Goal: Transaction & Acquisition: Purchase product/service

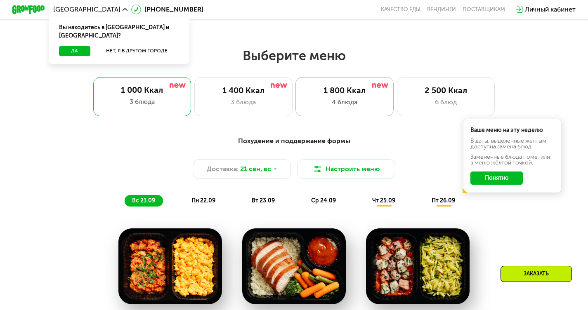
scroll to position [489, 0]
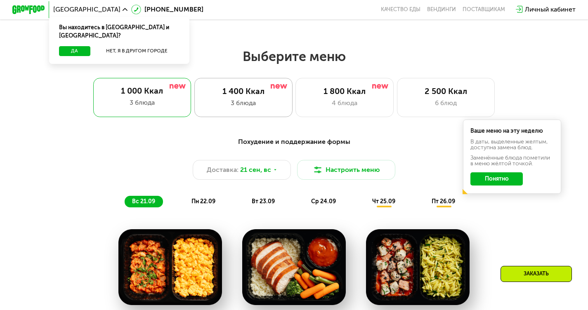
click at [249, 108] on div "3 блюда" at bounding box center [243, 103] width 81 height 10
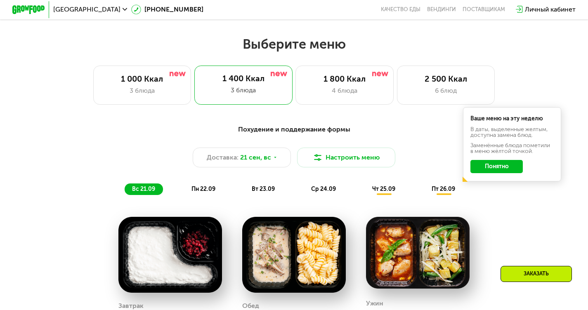
scroll to position [501, 0]
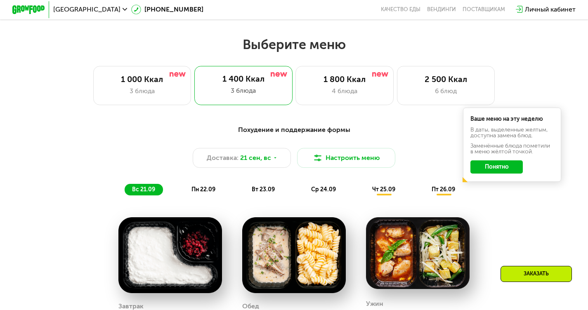
click at [508, 166] on button "Понятно" at bounding box center [496, 166] width 52 height 13
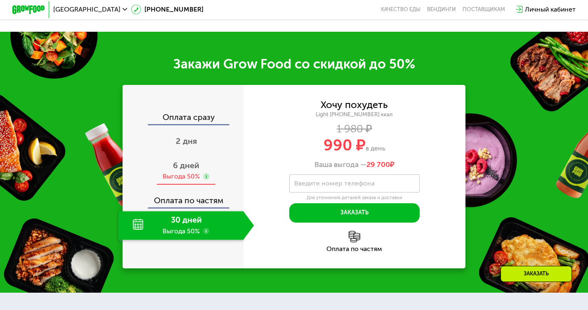
scroll to position [949, 0]
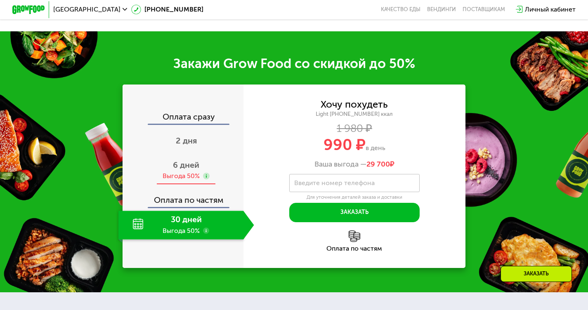
click at [184, 170] on span "6 дней" at bounding box center [186, 165] width 26 height 10
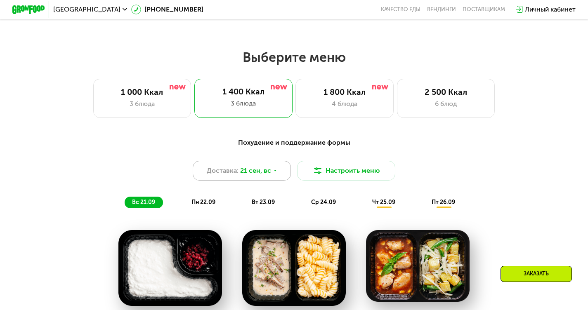
scroll to position [488, 0]
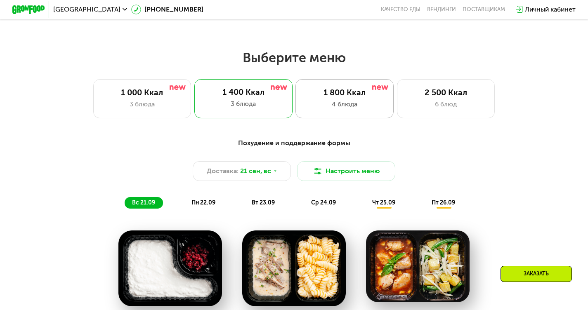
click at [359, 105] on div "4 блюда" at bounding box center [344, 104] width 81 height 10
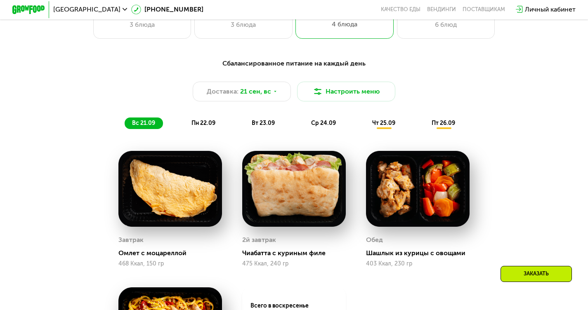
scroll to position [566, 0]
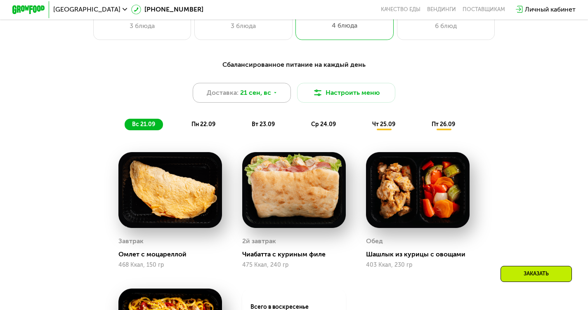
click at [254, 103] on div "Доставка: 21 сен, вс" at bounding box center [242, 93] width 98 height 20
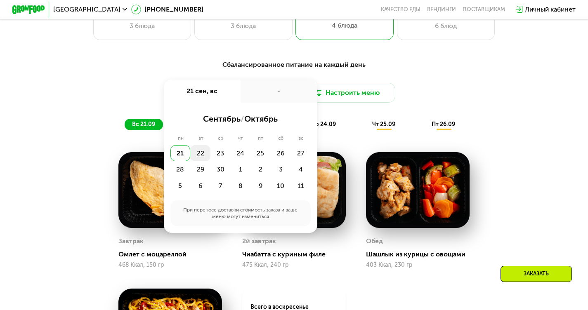
click at [202, 157] on div "22" at bounding box center [200, 153] width 20 height 16
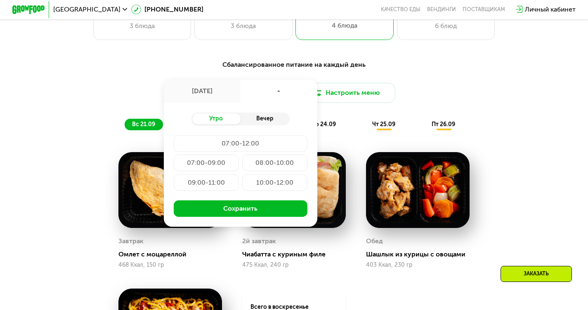
click at [252, 122] on div "Вечер" at bounding box center [264, 119] width 49 height 12
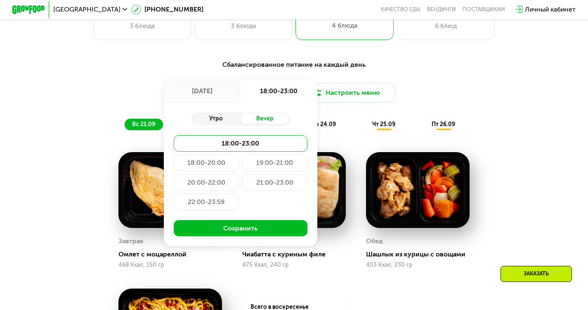
click at [231, 125] on div "Утро" at bounding box center [215, 119] width 49 height 12
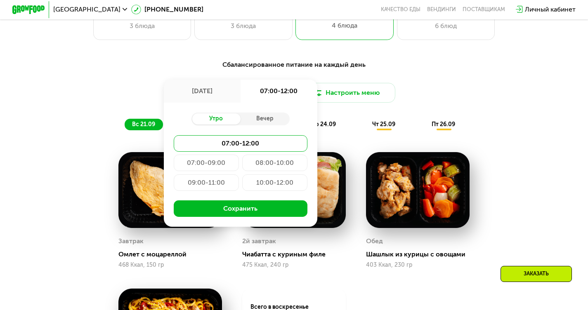
click at [202, 101] on div "[DATE]" at bounding box center [202, 91] width 77 height 23
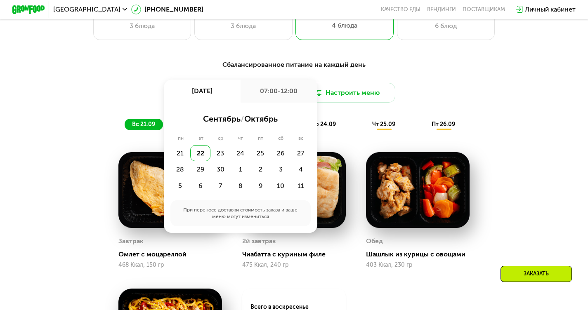
click at [440, 53] on div "Сбалансированное питание на каждый день Доставка: [DATE] сен, пн 07:00-12:00 се…" at bounding box center [294, 253] width 588 height 411
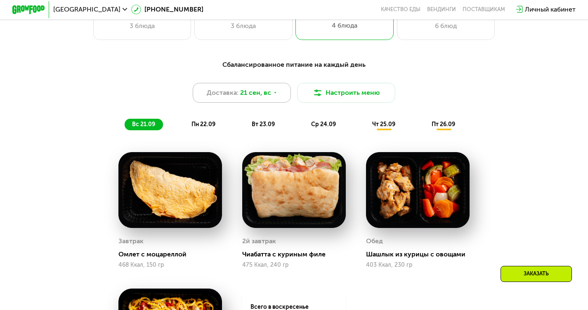
click at [219, 98] on span "Доставка:" at bounding box center [223, 93] width 32 height 10
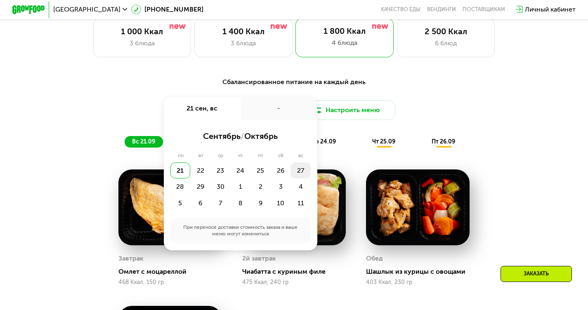
scroll to position [550, 0]
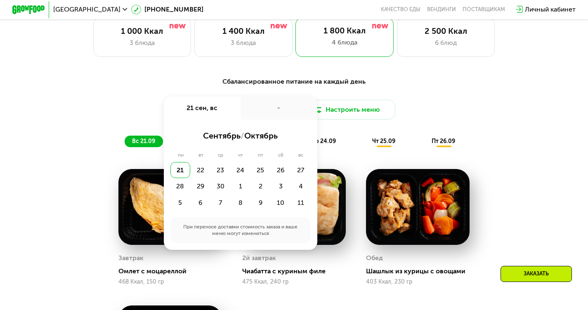
click at [219, 139] on span "сентябрь" at bounding box center [222, 136] width 38 height 10
click at [371, 114] on button "Настроить меню" at bounding box center [346, 110] width 98 height 20
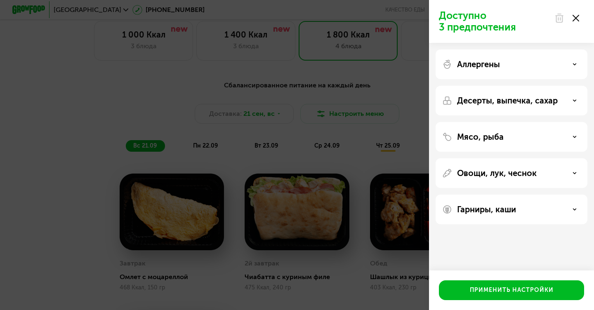
click at [244, 117] on div "Доступно 3 предпочтения Аллергены Десерты, выпечка, сахар Мясо, рыба Овощи, лук…" at bounding box center [297, 155] width 594 height 310
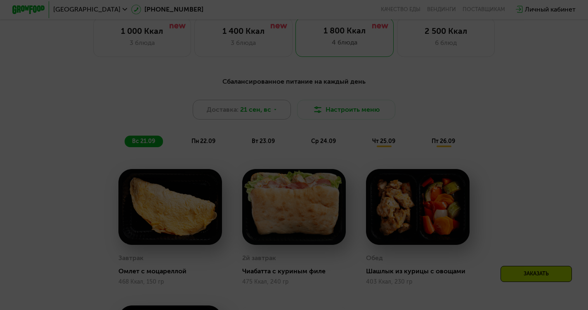
click at [235, 114] on span "Доставка:" at bounding box center [223, 110] width 32 height 10
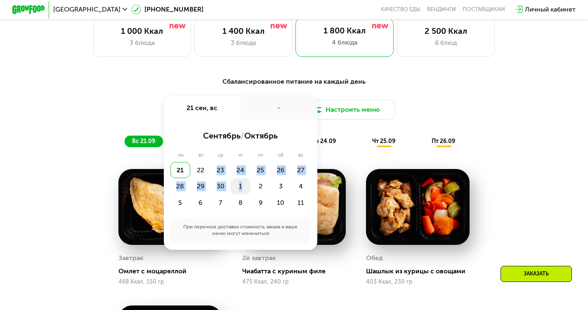
drag, startPoint x: 203, startPoint y: 167, endPoint x: 249, endPoint y: 195, distance: 53.6
click at [249, 195] on div "21 22 23 24 25 26 27 28 29 30 1 2 3 4 5 6 7 8 9 10 11" at bounding box center [240, 186] width 140 height 49
click at [263, 159] on div "пт" at bounding box center [260, 155] width 20 height 7
click at [277, 115] on div "-" at bounding box center [278, 107] width 77 height 23
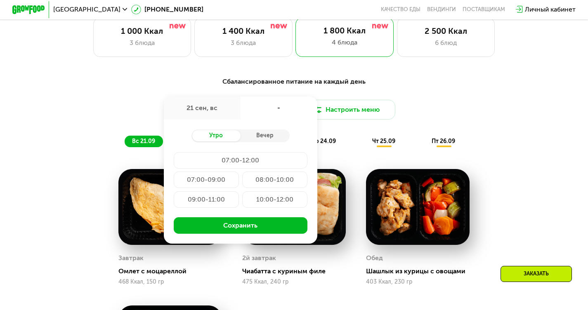
click at [203, 110] on div "21 сен, вс" at bounding box center [202, 107] width 77 height 23
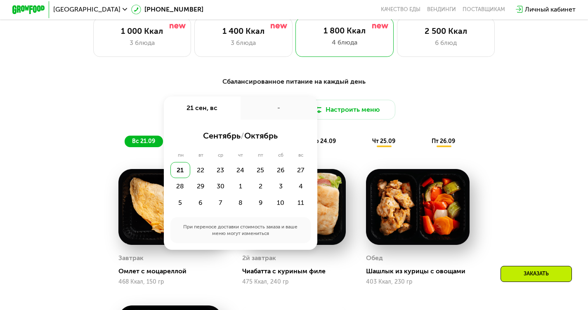
click at [179, 169] on div "21" at bounding box center [180, 170] width 20 height 16
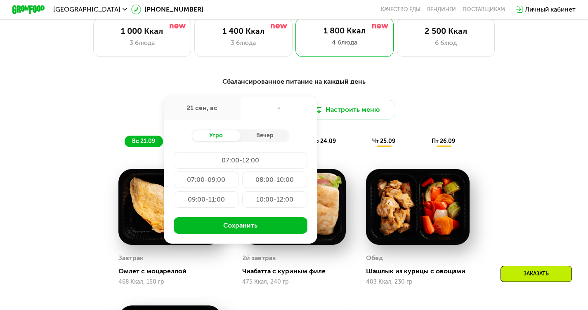
click at [212, 111] on div "21 сен, вс" at bounding box center [202, 107] width 77 height 23
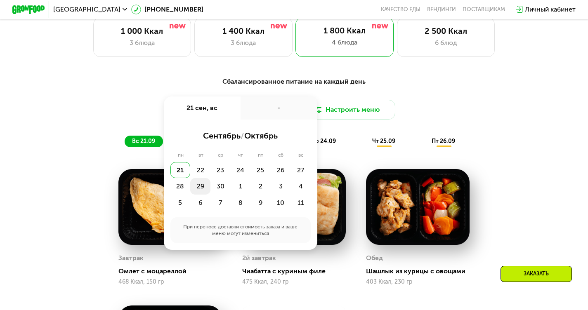
click at [202, 192] on div "29" at bounding box center [200, 186] width 20 height 16
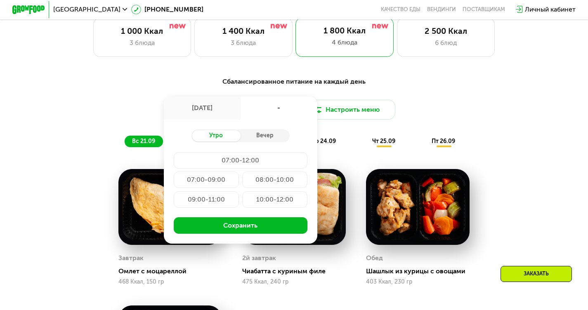
click at [202, 117] on div "[DATE]" at bounding box center [202, 107] width 77 height 23
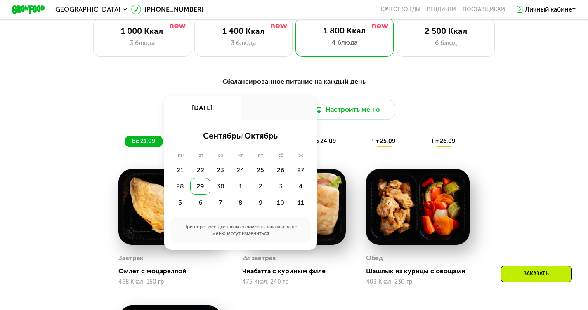
click at [367, 131] on div "Сбалансированное питание на каждый день Доставка: [DATE] сен, пн - сентябрь / о…" at bounding box center [293, 112] width 483 height 71
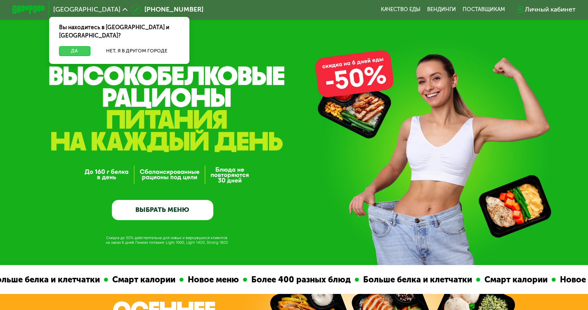
click at [64, 46] on button "Да" at bounding box center [74, 51] width 31 height 10
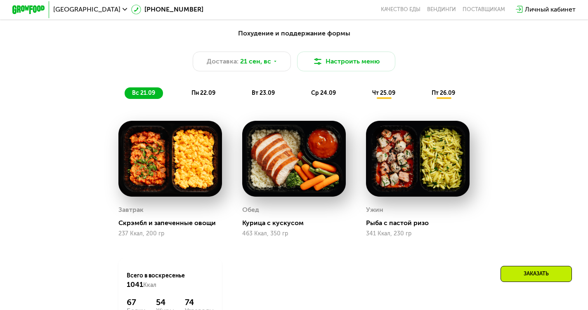
scroll to position [590, 0]
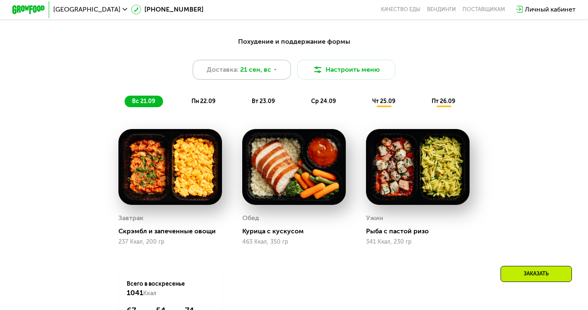
click at [258, 75] on span "21 сен, вс" at bounding box center [255, 70] width 31 height 10
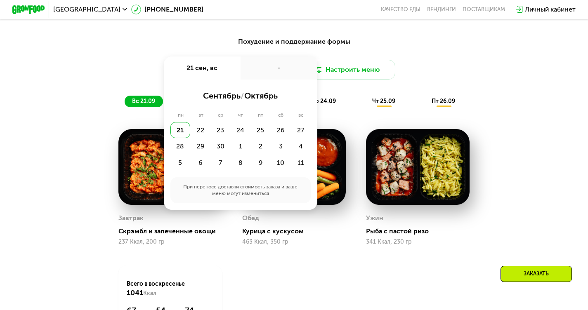
click at [258, 76] on div "-" at bounding box center [278, 67] width 77 height 23
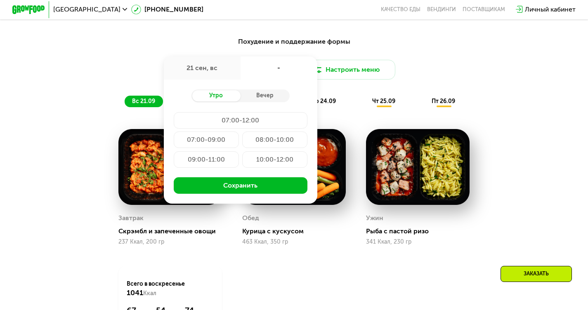
click at [202, 76] on div "21 сен, вс" at bounding box center [202, 67] width 77 height 23
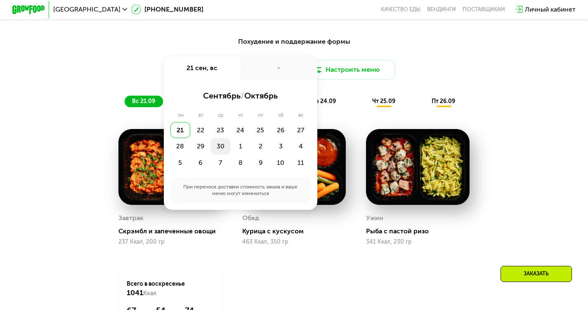
click at [221, 150] on div "30" at bounding box center [220, 146] width 20 height 16
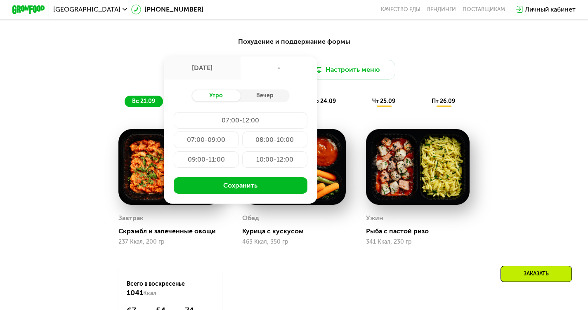
click at [200, 65] on div "[DATE]" at bounding box center [202, 67] width 77 height 23
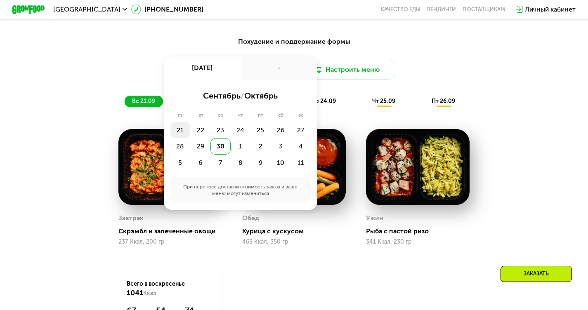
click at [175, 132] on div "21" at bounding box center [180, 130] width 20 height 16
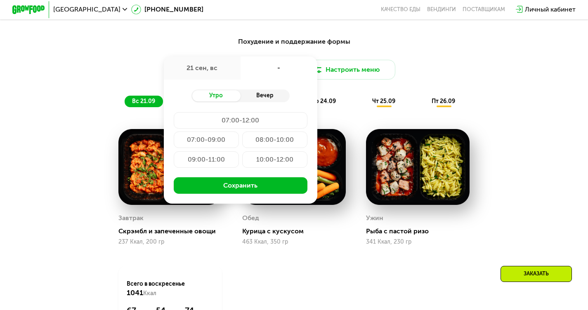
click at [258, 98] on div "Вечер" at bounding box center [264, 96] width 49 height 12
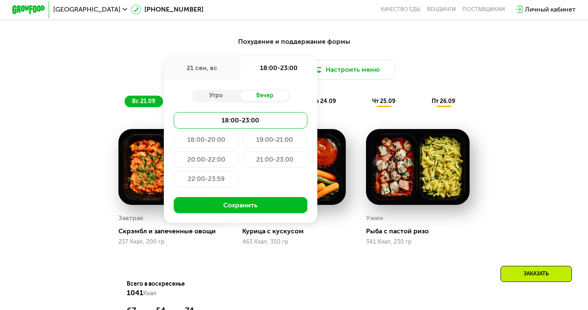
click at [535, 209] on div "Похудение и поддержание формы Доставка: [DATE] сен, вс 18:00-23:00 Утро Вечер 1…" at bounding box center [293, 201] width 503 height 339
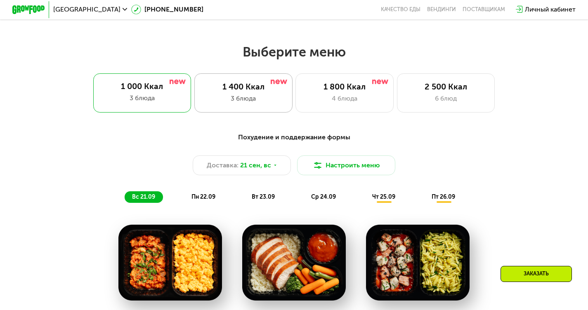
scroll to position [494, 0]
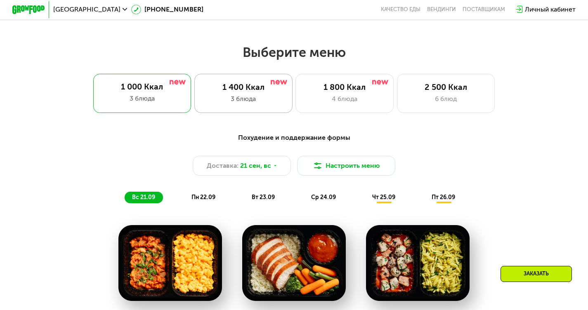
click at [235, 97] on div "3 блюда" at bounding box center [243, 99] width 81 height 10
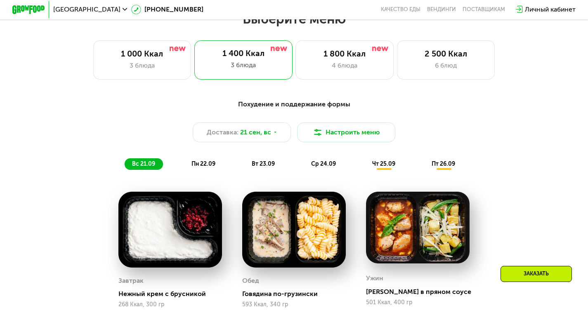
scroll to position [527, 0]
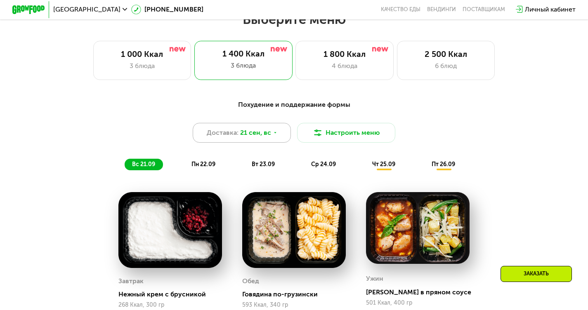
click at [235, 133] on span "Доставка:" at bounding box center [223, 133] width 32 height 10
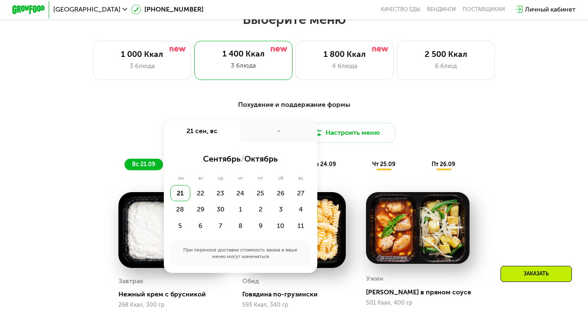
click at [282, 141] on div "-" at bounding box center [278, 131] width 77 height 23
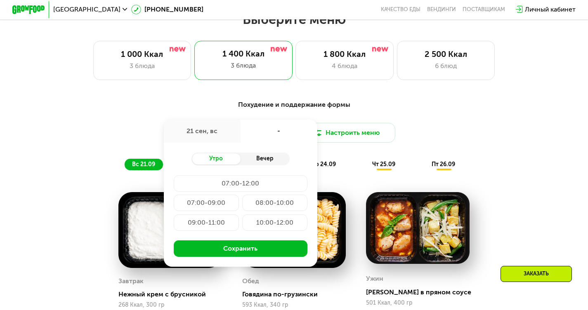
click at [251, 159] on div "Вечер" at bounding box center [264, 159] width 49 height 12
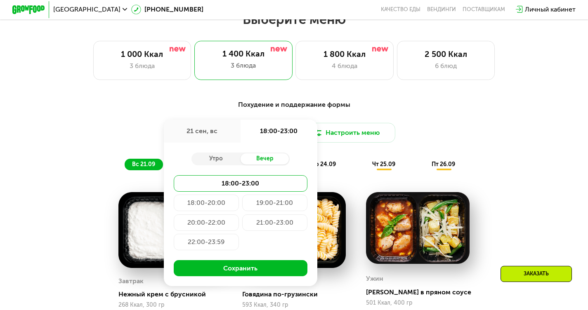
click at [198, 221] on div "20:00-22:00" at bounding box center [206, 222] width 65 height 16
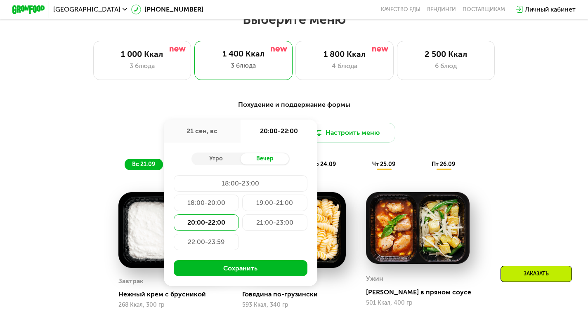
click at [224, 210] on div "18:00-20:00" at bounding box center [206, 203] width 65 height 16
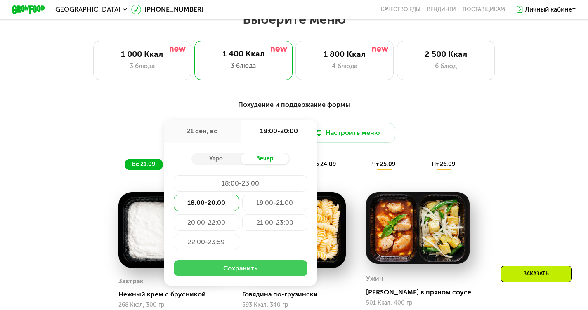
click at [238, 269] on button "Сохранить" at bounding box center [241, 268] width 134 height 16
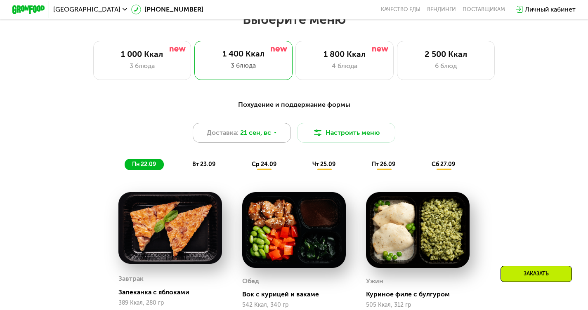
click at [261, 130] on div "Доставка: 21 сен, вс" at bounding box center [242, 133] width 98 height 20
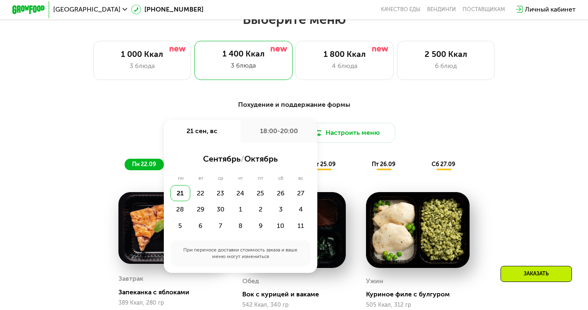
click at [261, 140] on div "18:00-20:00" at bounding box center [278, 131] width 77 height 23
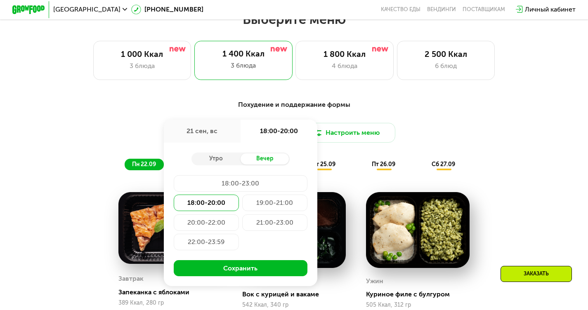
click at [522, 118] on div "Похудение и поддержание формы Доставка: 21 сен, вс 21 сен, вс 18:00-20:00 Утро …" at bounding box center [293, 135] width 483 height 71
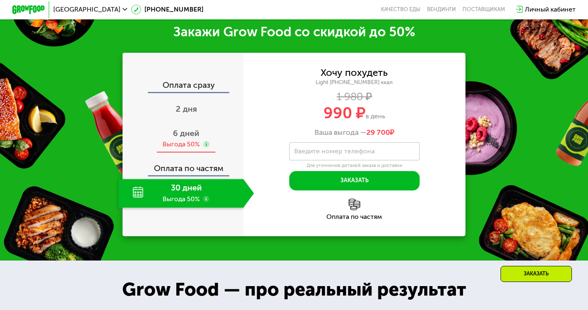
scroll to position [980, 0]
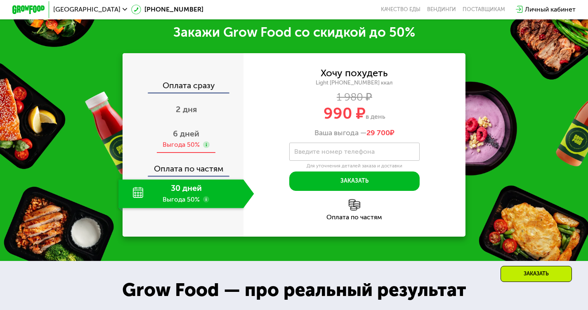
click at [190, 139] on span "6 дней" at bounding box center [186, 134] width 26 height 10
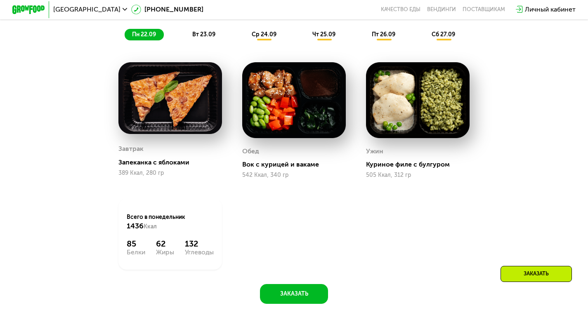
scroll to position [629, 0]
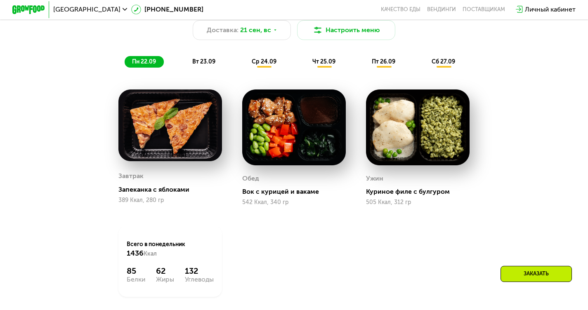
click at [291, 141] on img at bounding box center [293, 127] width 103 height 76
click at [270, 195] on div "Вок с курицей и вакаме" at bounding box center [297, 192] width 110 height 8
click at [173, 194] on div "Запеканка с яблоками" at bounding box center [173, 190] width 110 height 8
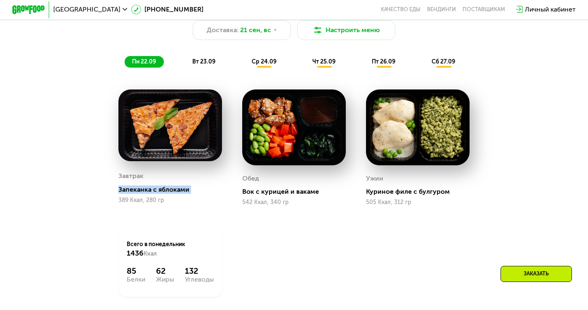
copy div "Запеканка с яблоками"
click at [288, 196] on div "Вок с курицей и вакаме" at bounding box center [297, 192] width 110 height 8
copy div "Вок с курицей и вакаме"
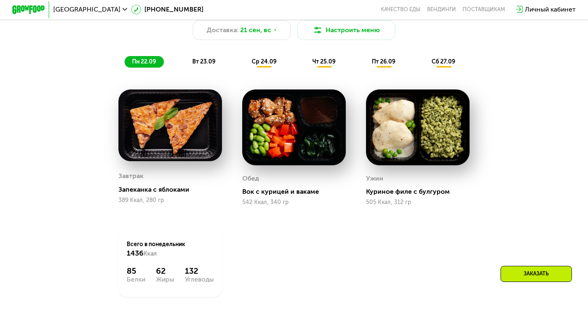
click at [394, 196] on div "Куриное филе с булгуром" at bounding box center [421, 192] width 110 height 8
copy div "Куриное филе с булгуром"
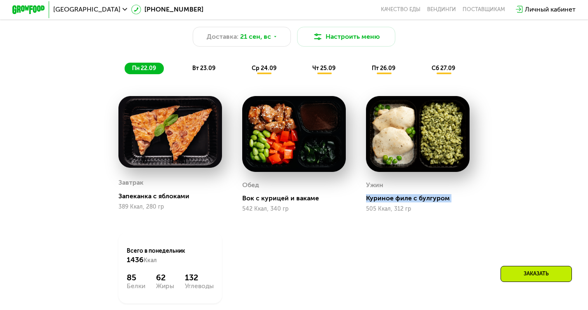
scroll to position [622, 0]
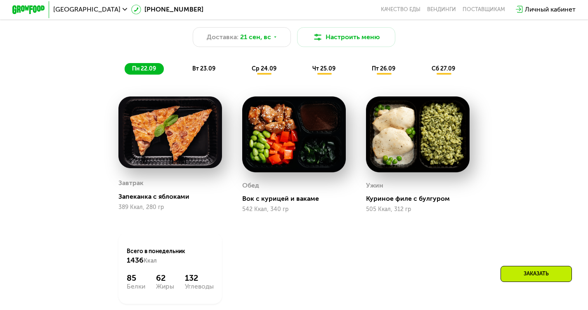
click at [200, 75] on div "вт 23.09" at bounding box center [204, 69] width 39 height 12
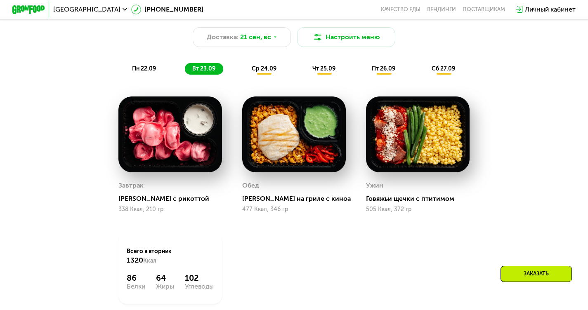
click at [168, 203] on div "[PERSON_NAME] с рикоттой" at bounding box center [173, 199] width 110 height 8
click at [468, 213] on div "505 Ккал, 372 гр" at bounding box center [417, 209] width 103 height 7
click at [261, 71] on span "ср 24.09" at bounding box center [264, 68] width 25 height 7
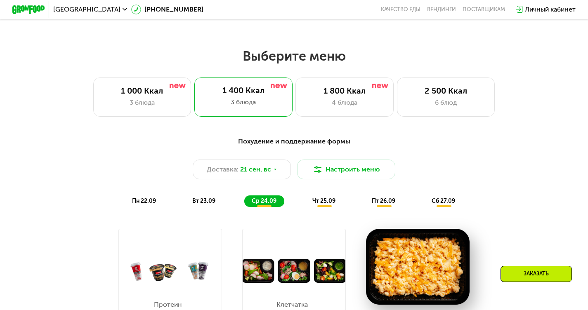
scroll to position [489, 0]
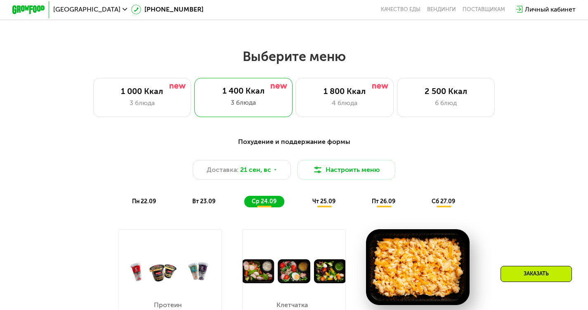
click at [327, 201] on div "чт 25.09" at bounding box center [324, 202] width 39 height 12
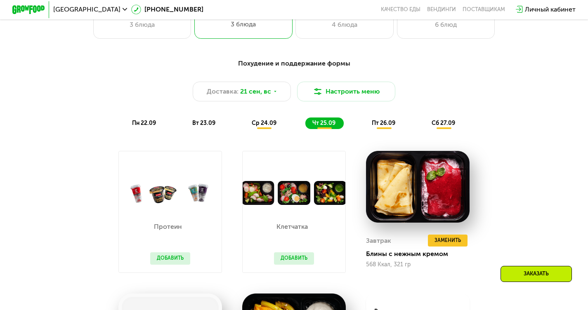
scroll to position [578, 0]
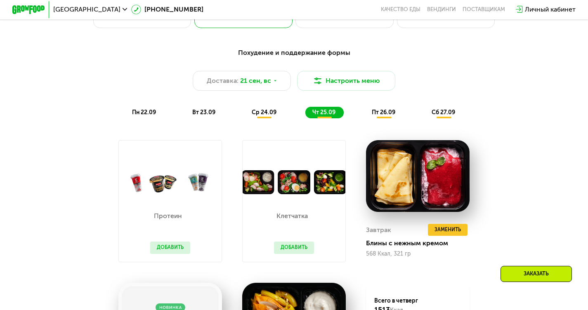
click at [170, 219] on p "Протеин" at bounding box center [168, 216] width 36 height 7
click at [170, 248] on button "Добавить" at bounding box center [170, 248] width 40 height 12
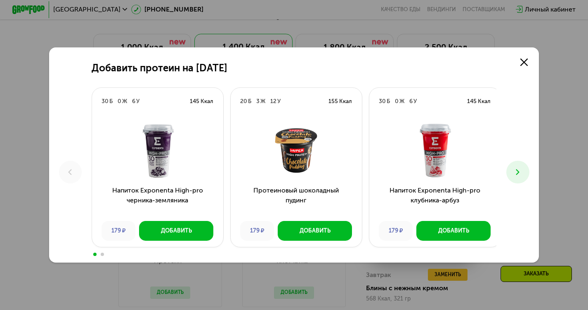
scroll to position [533, 0]
click at [527, 61] on icon at bounding box center [523, 62] width 7 height 7
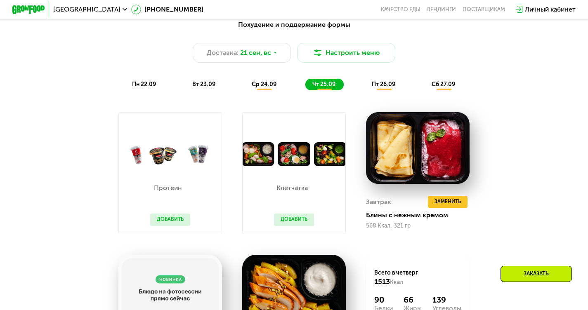
scroll to position [605, 0]
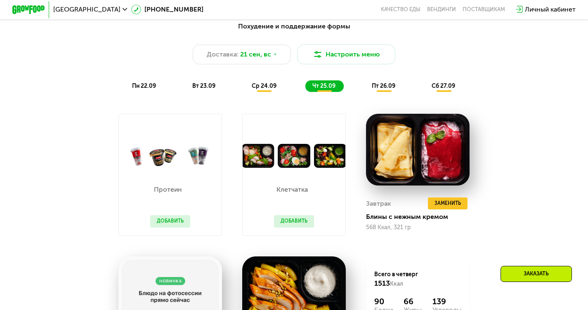
click at [301, 168] on img at bounding box center [293, 156] width 103 height 24
click at [292, 223] on button "Добавить" at bounding box center [294, 221] width 40 height 12
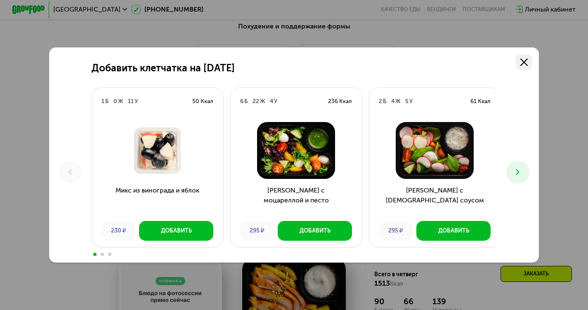
click at [527, 54] on link at bounding box center [523, 62] width 16 height 16
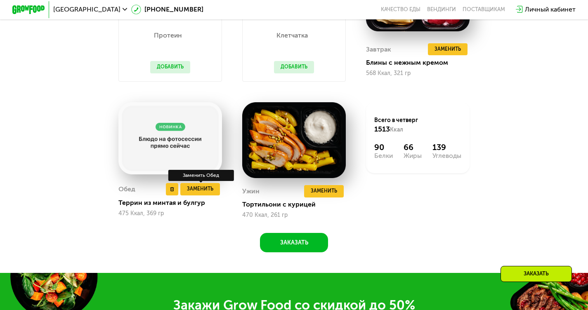
scroll to position [758, 0]
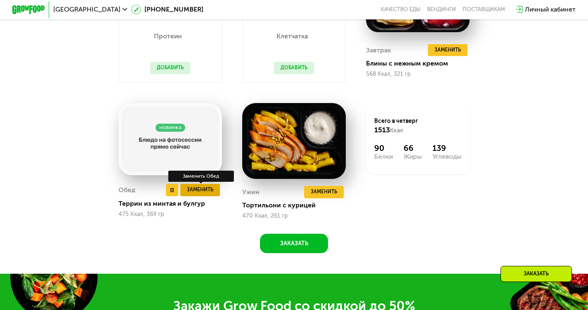
click at [197, 194] on span "Заменить" at bounding box center [200, 190] width 26 height 8
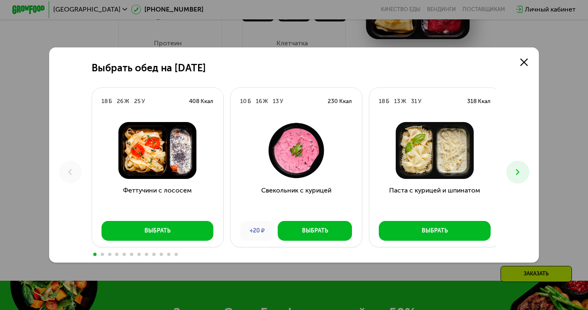
scroll to position [751, 0]
click at [525, 67] on link at bounding box center [523, 62] width 16 height 16
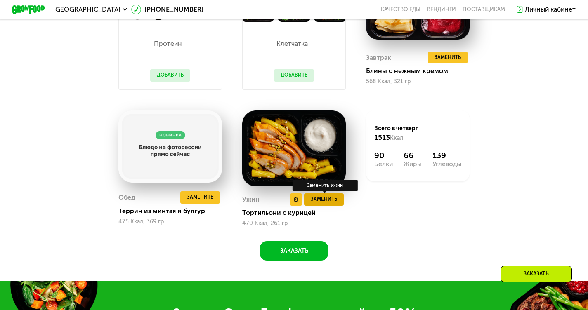
click at [322, 204] on span "Заменить" at bounding box center [323, 199] width 26 height 8
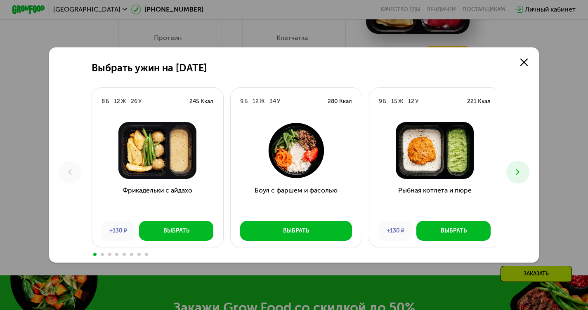
scroll to position [754, 0]
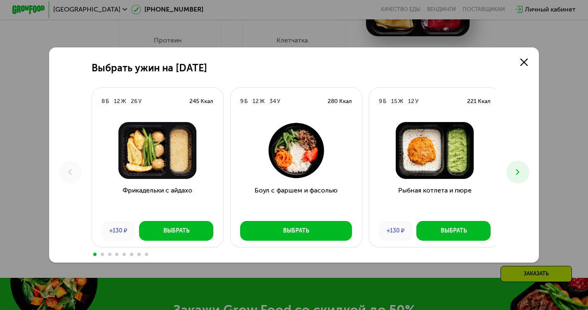
click at [521, 176] on icon at bounding box center [517, 172] width 10 height 10
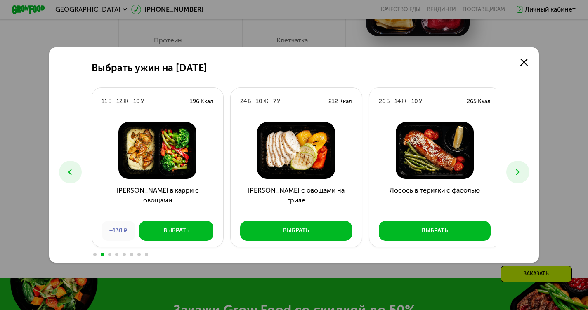
click at [521, 176] on icon at bounding box center [517, 172] width 10 height 10
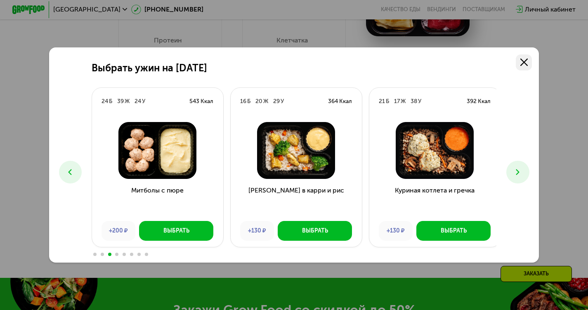
click at [527, 62] on use at bounding box center [523, 62] width 7 height 7
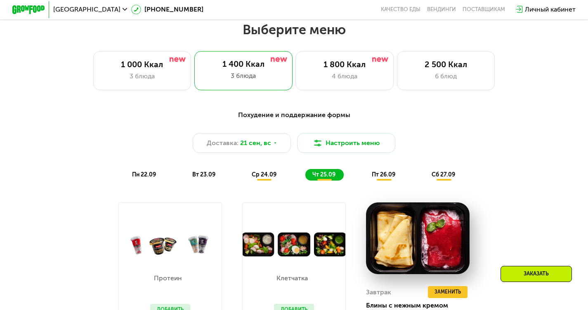
scroll to position [516, 0]
